Goal: Check status: Check status

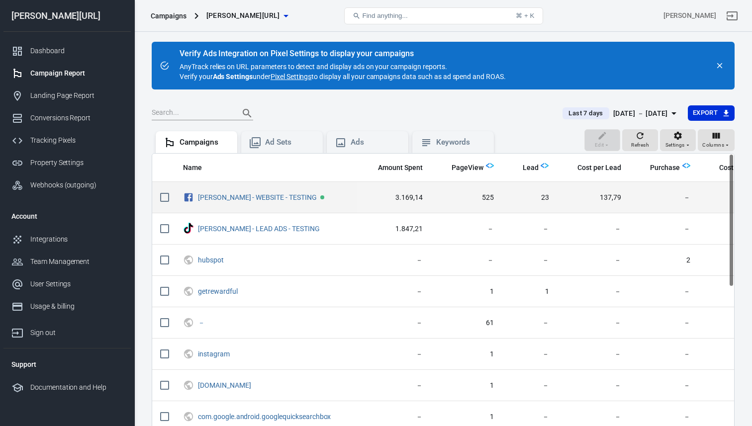
click at [231, 209] on td "[PERSON_NAME] - WEBSITE - TESTING" at bounding box center [266, 197] width 182 height 31
click at [242, 195] on link "[PERSON_NAME] - WEBSITE - TESTING" at bounding box center [257, 197] width 119 height 8
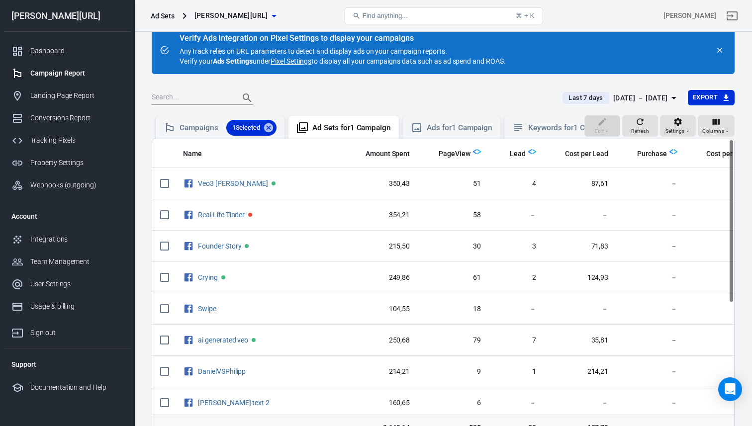
scroll to position [93, 0]
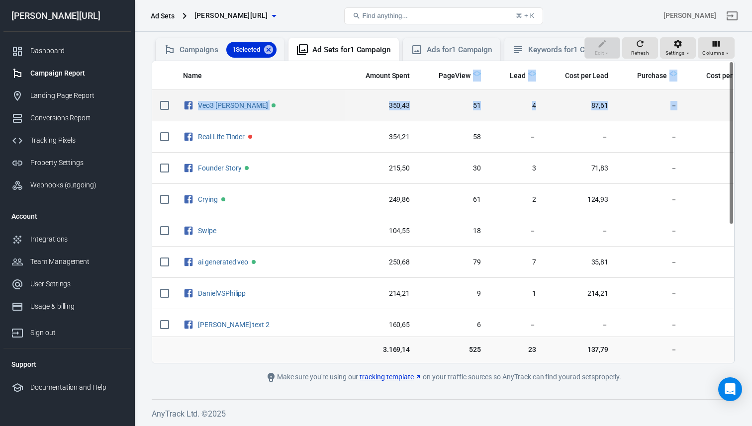
drag, startPoint x: 312, startPoint y: 73, endPoint x: 687, endPoint y: 99, distance: 375.3
click at [688, 99] on table "Name Amount Spent PageView Lead Cost per Lead Purchase Cost per Purchase Veo3 […" at bounding box center [461, 339] width 619 height 556
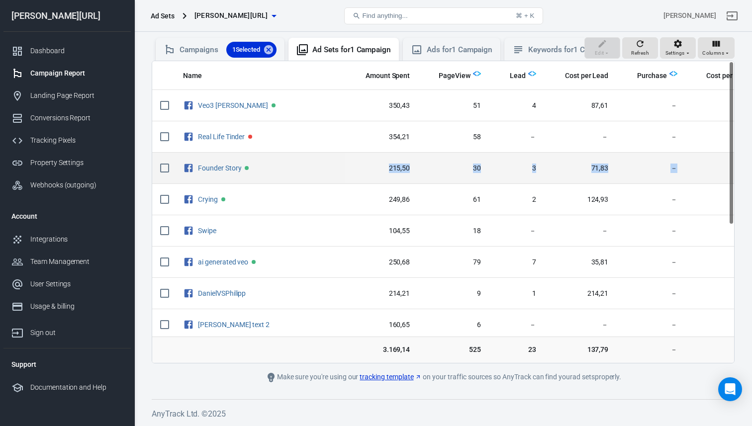
drag, startPoint x: 648, startPoint y: 172, endPoint x: 166, endPoint y: 164, distance: 482.4
click at [222, 166] on tr "Founder Story 215,50 30 3 71,83 － －" at bounding box center [461, 168] width 619 height 31
drag, startPoint x: 153, startPoint y: 164, endPoint x: 598, endPoint y: 166, distance: 445.5
click at [598, 166] on tr "Founder Story 215,50 30 3 71,83 － －" at bounding box center [461, 168] width 619 height 31
click at [624, 166] on span "－" at bounding box center [650, 169] width 53 height 10
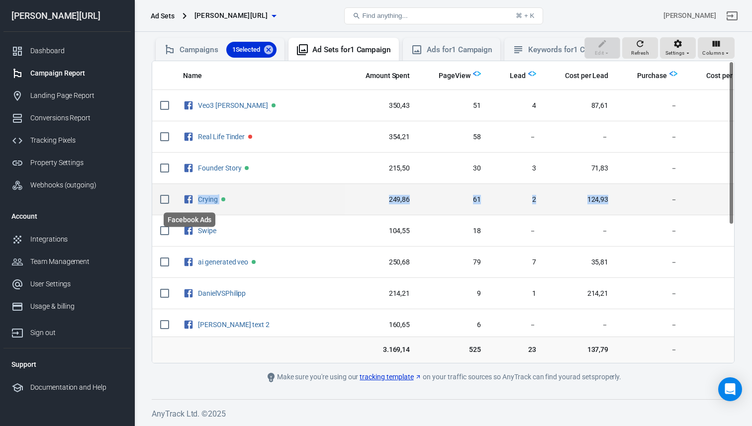
drag, startPoint x: 598, startPoint y: 200, endPoint x: 194, endPoint y: 198, distance: 404.3
click at [194, 198] on tr "Crying 249,86 61 2 124,93 － －" at bounding box center [461, 199] width 619 height 31
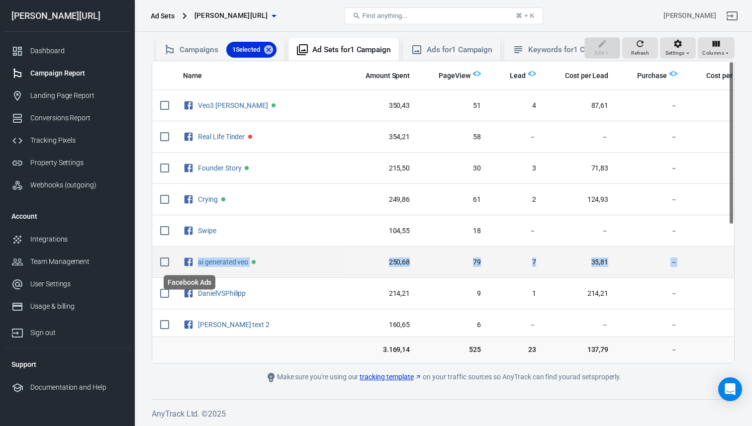
drag, startPoint x: 609, startPoint y: 268, endPoint x: 192, endPoint y: 262, distance: 416.2
click at [192, 262] on tr "ai generated veo 250,68 79 7 35,81 － －" at bounding box center [461, 262] width 619 height 31
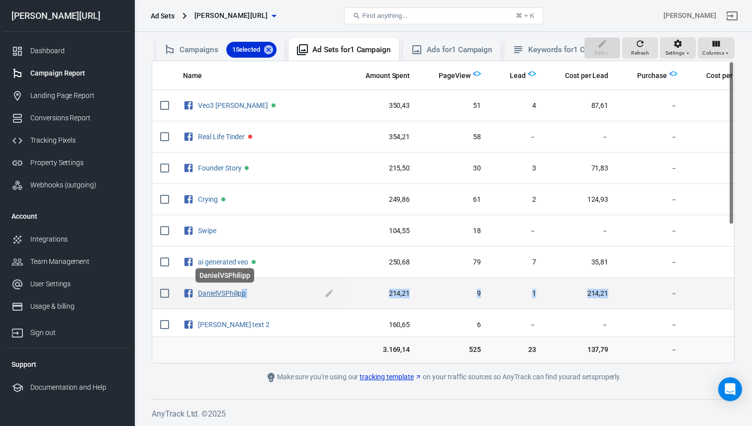
drag, startPoint x: 620, startPoint y: 294, endPoint x: 243, endPoint y: 292, distance: 376.9
click at [243, 292] on tr "DanielVSPhilipp 214,21 9 1 214,21 － －" at bounding box center [461, 293] width 619 height 31
